Goal: Check status: Check status

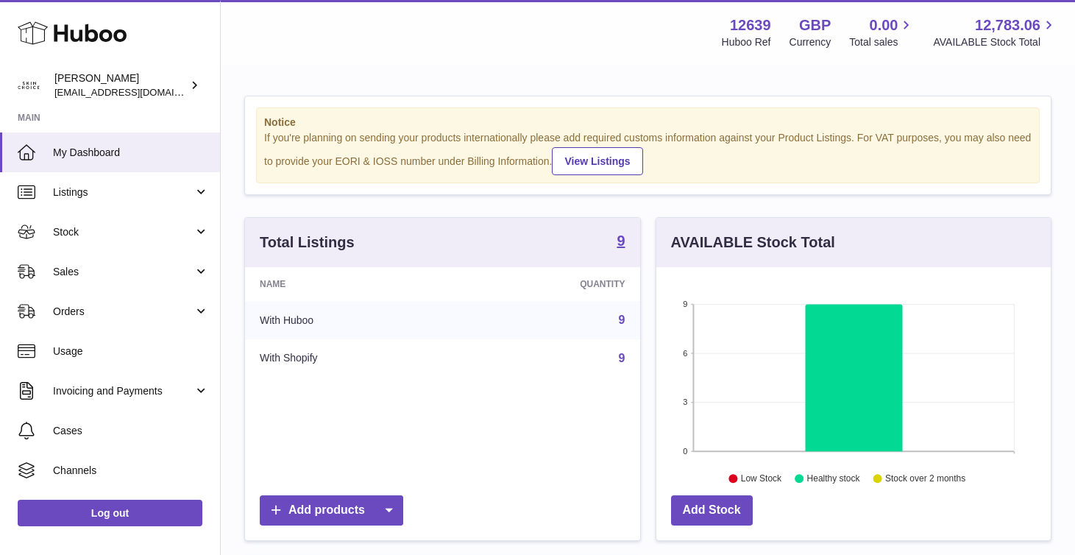
scroll to position [230, 394]
click at [152, 270] on span "Sales" at bounding box center [123, 272] width 141 height 14
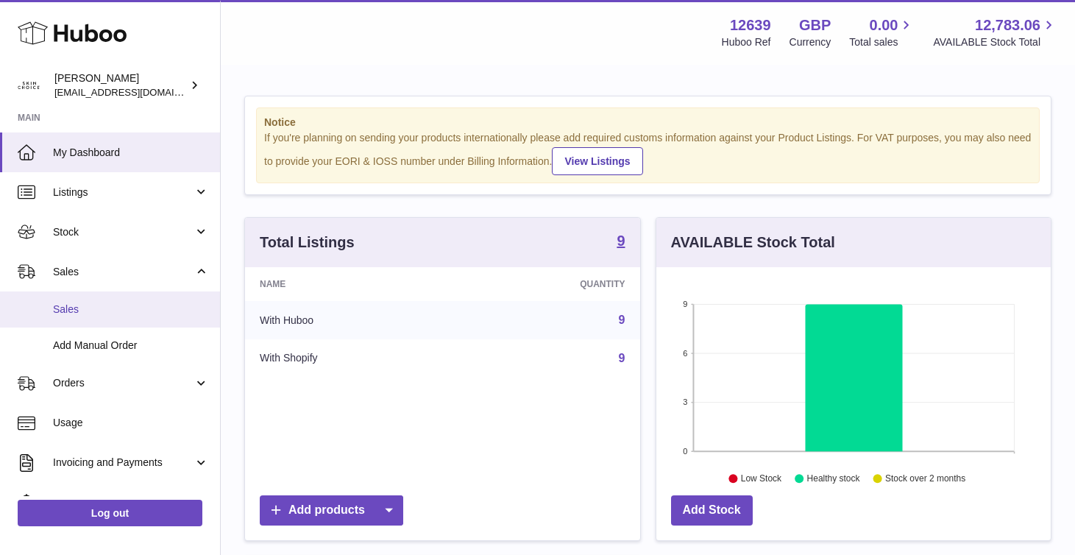
click at [141, 310] on span "Sales" at bounding box center [131, 309] width 156 height 14
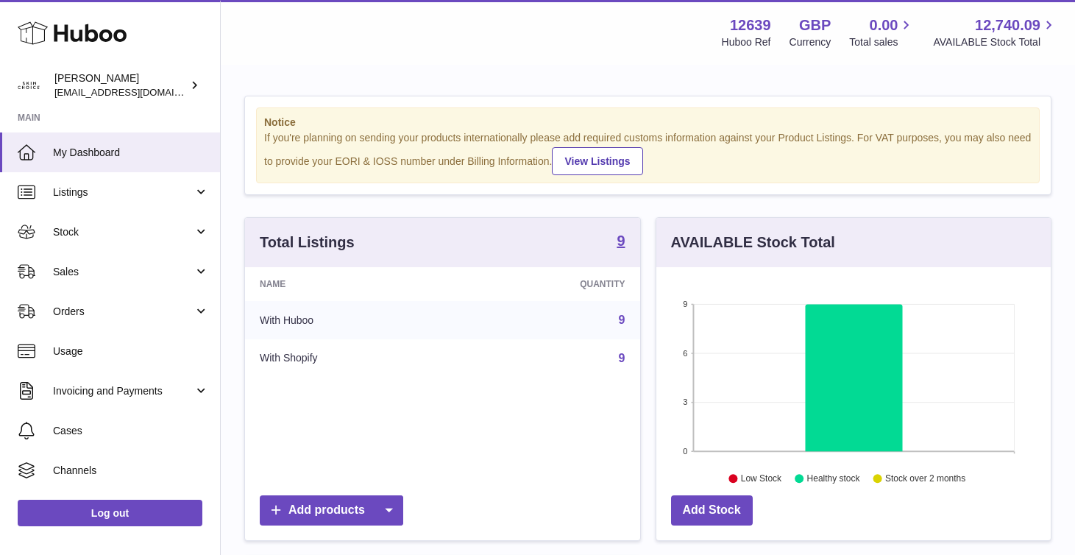
scroll to position [230, 394]
click at [154, 271] on span "Sales" at bounding box center [123, 272] width 141 height 14
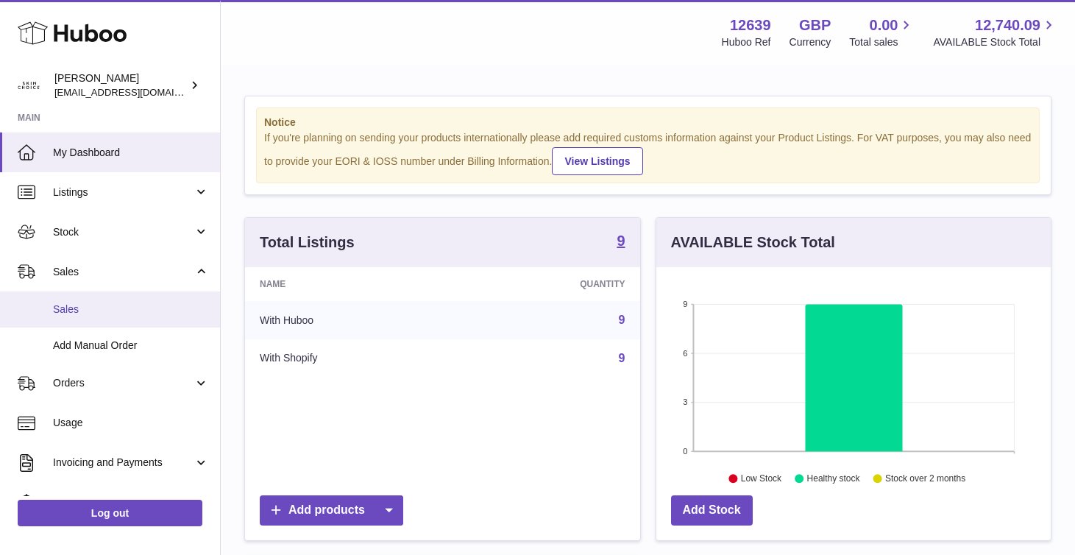
click at [150, 305] on span "Sales" at bounding box center [131, 309] width 156 height 14
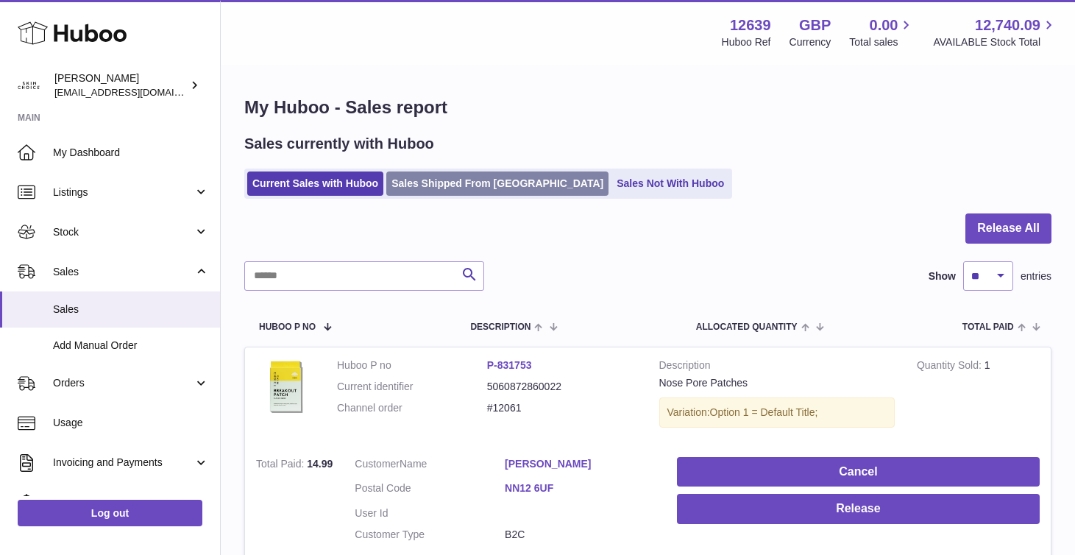
click at [483, 186] on link "Sales Shipped From [GEOGRAPHIC_DATA]" at bounding box center [497, 183] width 222 height 24
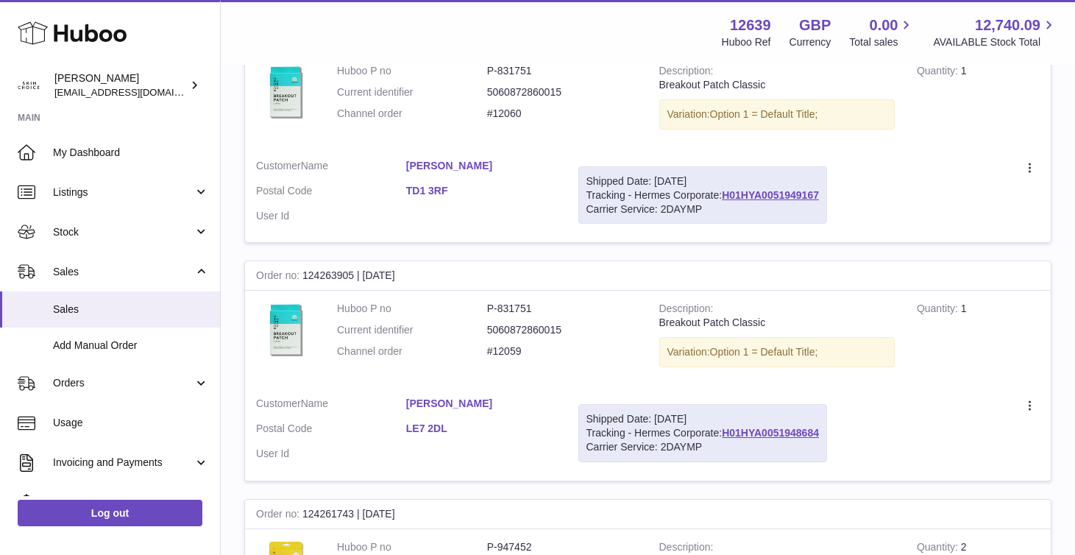
scroll to position [304, 0]
drag, startPoint x: 825, startPoint y: 196, endPoint x: 725, endPoint y: 195, distance: 99.3
click at [725, 195] on div "Shipped Date: [DATE] Tracking - Hermes Corporate: H01HYA0051949167 Carrier Serv…" at bounding box center [702, 195] width 249 height 58
copy link "H01HYA0051949167"
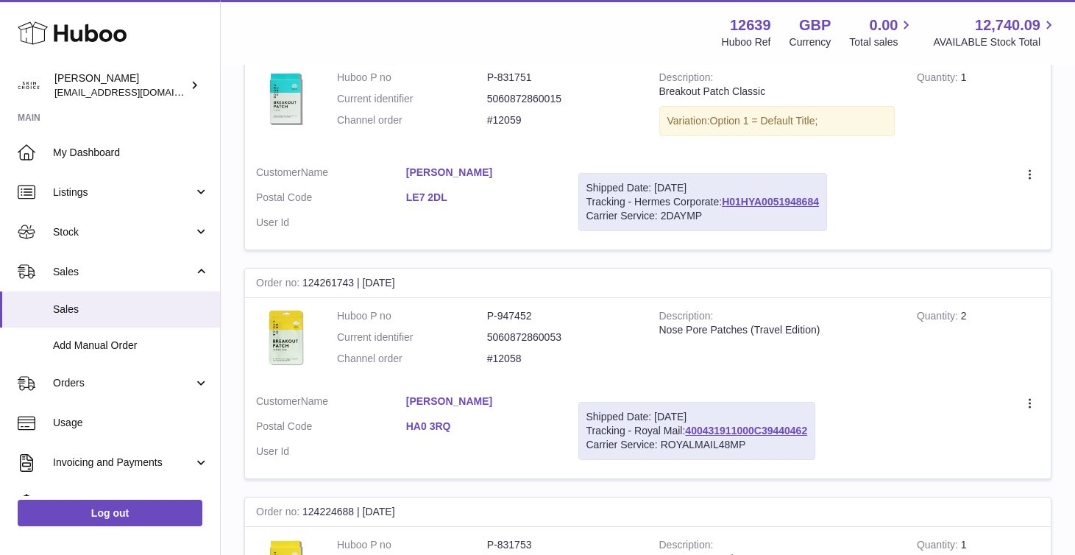
scroll to position [472, 0]
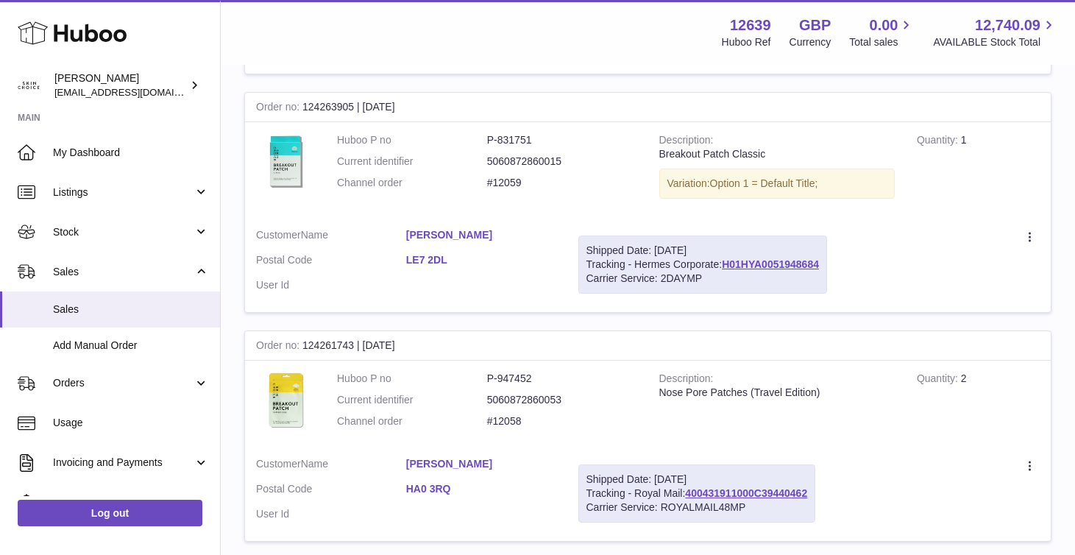
drag, startPoint x: 825, startPoint y: 262, endPoint x: 723, endPoint y: 262, distance: 102.3
click at [723, 262] on div "Shipped Date: 7th Sep 2025 Tracking - Hermes Corporate: H01HYA0051948684 Carrie…" at bounding box center [702, 264] width 249 height 58
copy link "H01HYA0051948684"
